Goal: Transaction & Acquisition: Purchase product/service

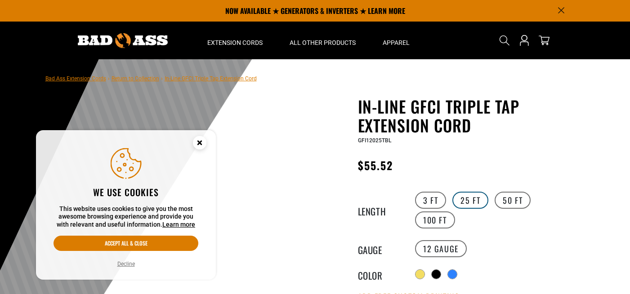
click at [477, 192] on label "25 FT" at bounding box center [470, 200] width 36 height 17
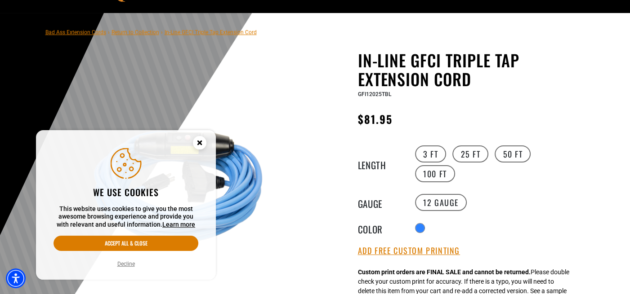
click at [202, 144] on circle "Cookie Consent" at bounding box center [199, 142] width 13 height 13
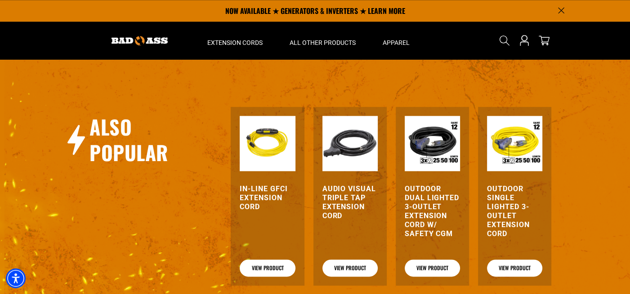
scroll to position [991, 0]
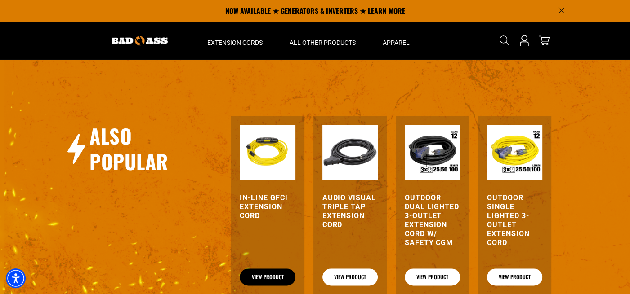
click at [265, 269] on link "View Product" at bounding box center [267, 277] width 55 height 17
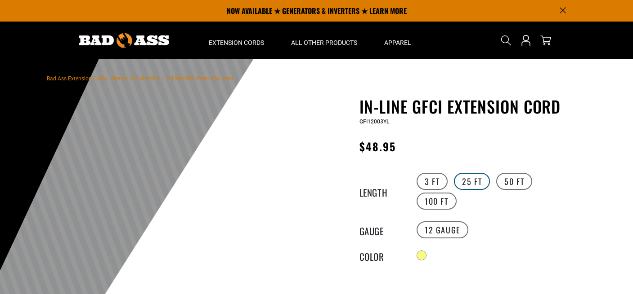
click at [470, 178] on label "25 FT" at bounding box center [472, 181] width 36 height 17
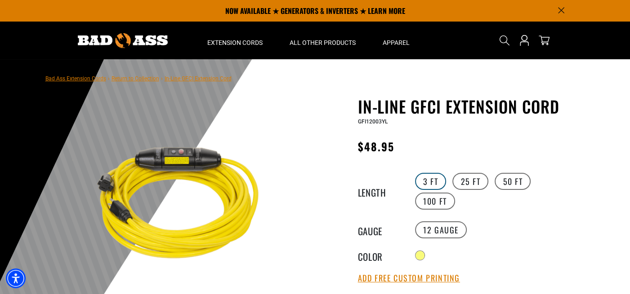
click at [429, 182] on label "3 FT" at bounding box center [430, 181] width 31 height 17
click at [474, 181] on label "25 FT" at bounding box center [470, 181] width 36 height 17
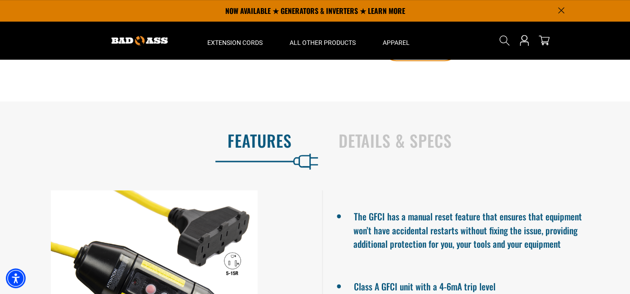
scroll to position [485, 0]
